Goal: Information Seeking & Learning: Learn about a topic

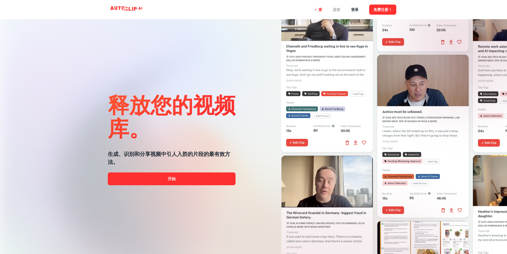
click at [338, 10] on font "定价" at bounding box center [336, 10] width 7 height 4
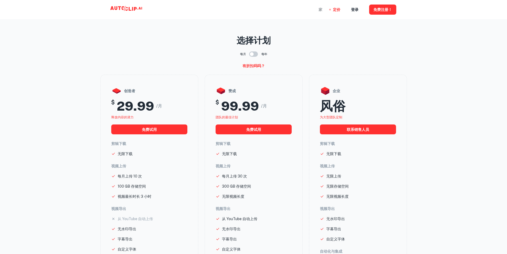
click at [320, 10] on font "家" at bounding box center [321, 10] width 4 height 4
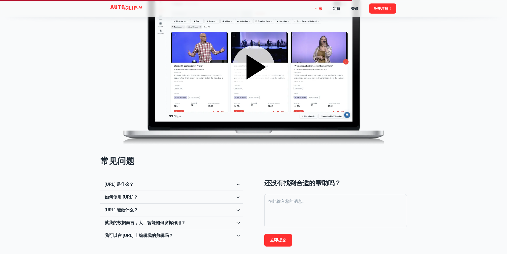
scroll to position [770, 0]
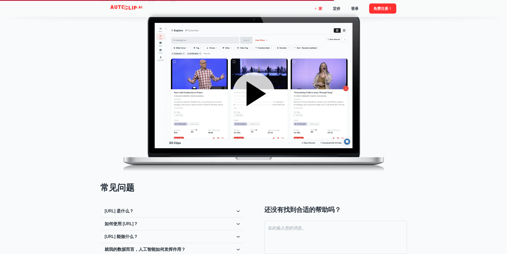
click at [256, 98] on icon at bounding box center [256, 93] width 19 height 25
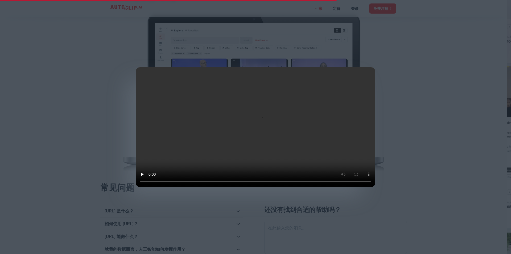
click at [440, 67] on div at bounding box center [255, 127] width 511 height 254
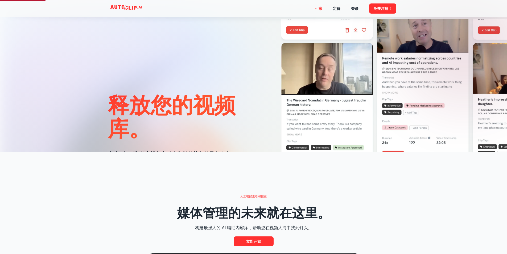
scroll to position [0, 0]
